Goal: Find specific page/section: Find specific page/section

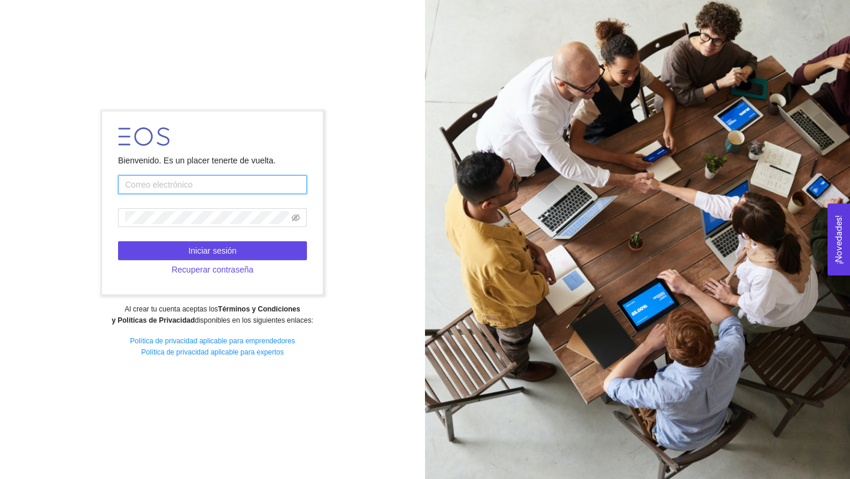
type input "[EMAIL_ADDRESS][PERSON_NAME][DOMAIN_NAME]"
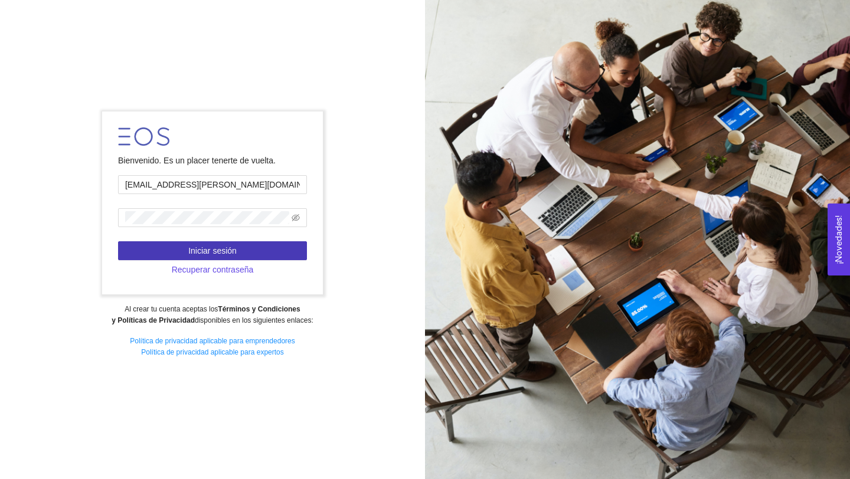
click at [234, 245] on span "Iniciar sesión" at bounding box center [212, 250] width 48 height 13
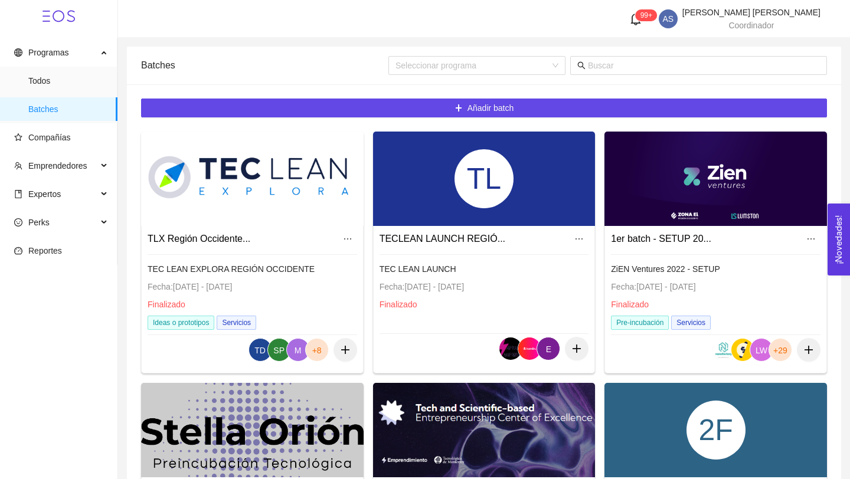
scroll to position [714, 0]
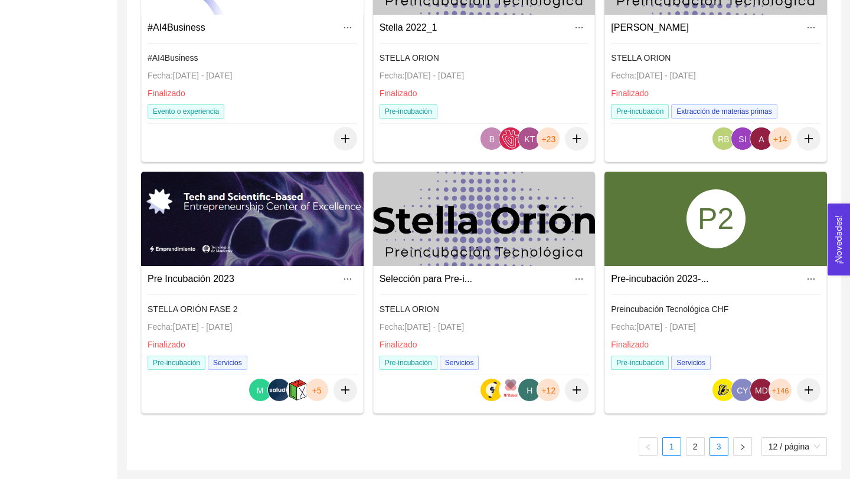
click at [721, 451] on link "3" at bounding box center [719, 447] width 18 height 18
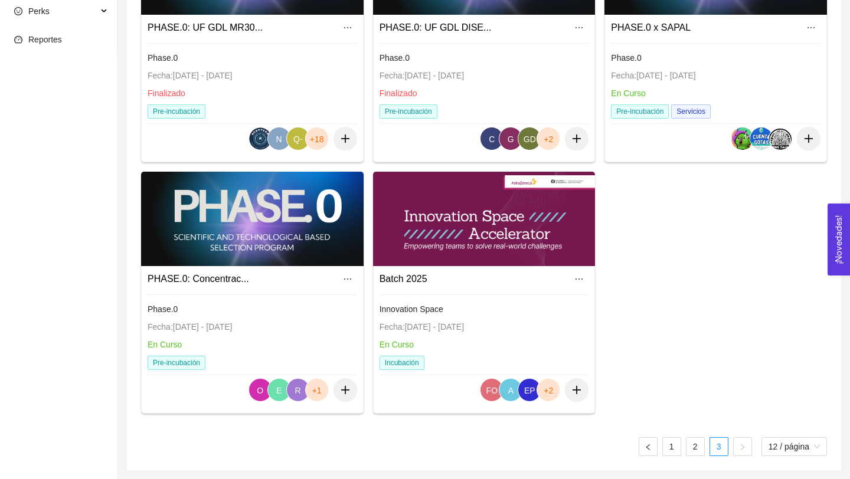
click at [404, 275] on link "Batch 2025" at bounding box center [404, 279] width 48 height 10
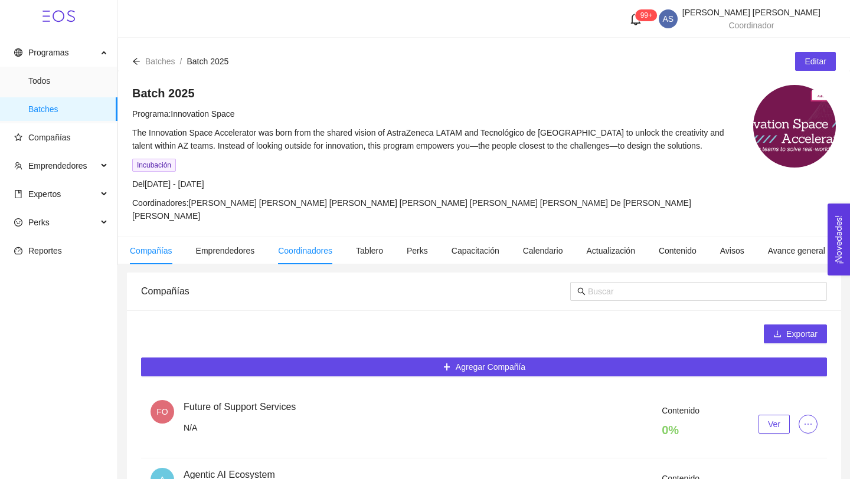
click at [301, 244] on li "Coordinadores" at bounding box center [305, 250] width 78 height 27
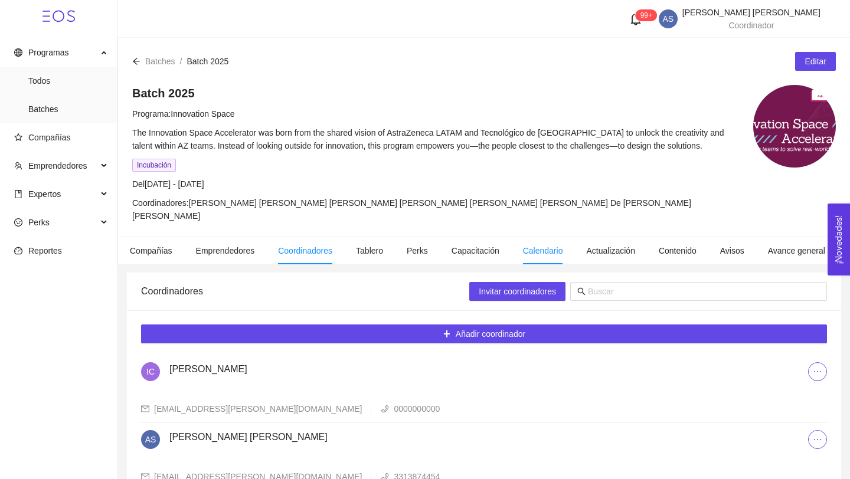
click at [568, 243] on li "Calendario" at bounding box center [543, 250] width 64 height 27
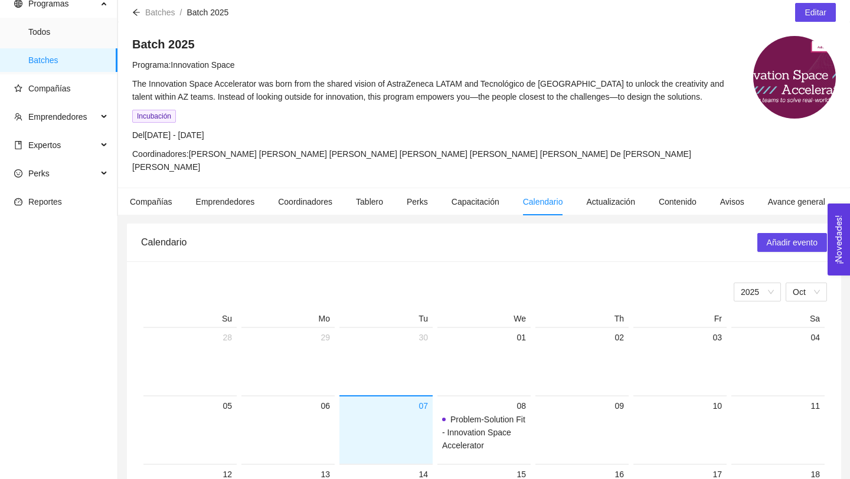
scroll to position [47, 0]
